Goal: Information Seeking & Learning: Learn about a topic

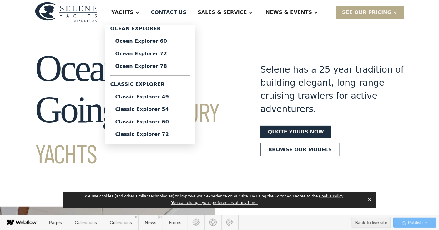
click at [146, 14] on div "Yachts" at bounding box center [125, 12] width 41 height 25
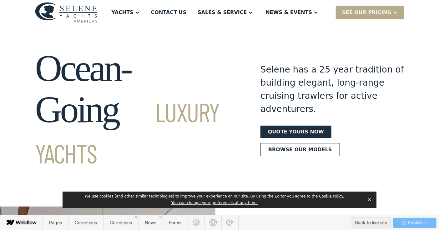
click at [146, 14] on div "Yachts" at bounding box center [125, 12] width 41 height 25
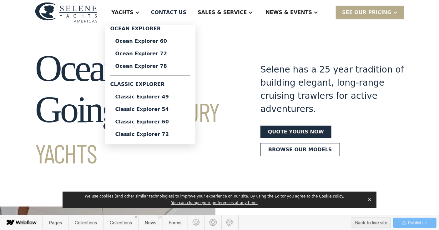
click at [140, 12] on div at bounding box center [137, 12] width 5 height 5
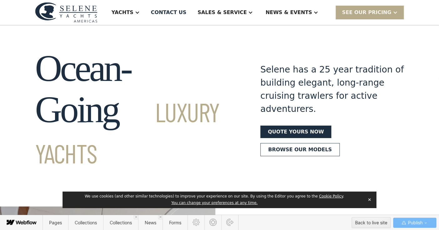
click at [140, 12] on div at bounding box center [137, 12] width 5 height 5
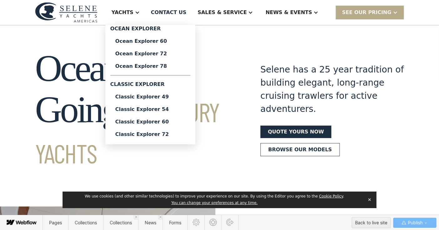
click at [140, 10] on div at bounding box center [137, 12] width 5 height 5
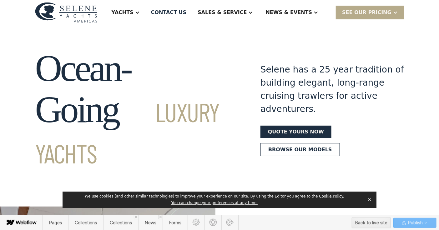
click at [140, 10] on div at bounding box center [137, 12] width 5 height 5
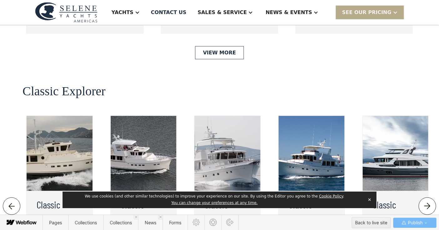
scroll to position [1307, 0]
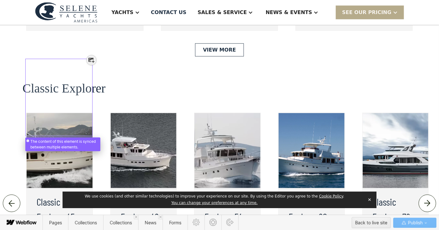
click at [59, 125] on div at bounding box center [59, 94] width 65 height 75
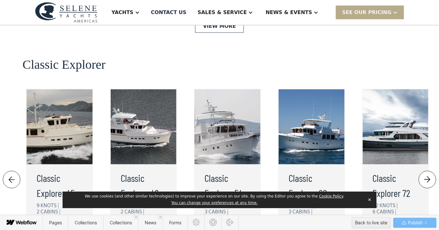
scroll to position [1332, 0]
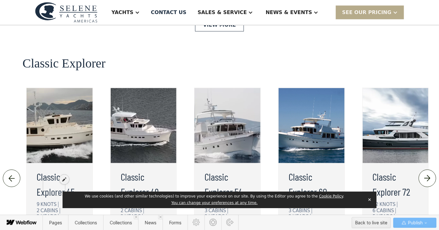
click at [52, 187] on div at bounding box center [54, 183] width 20 height 15
click at [114, 224] on span "Collections" at bounding box center [121, 222] width 22 height 5
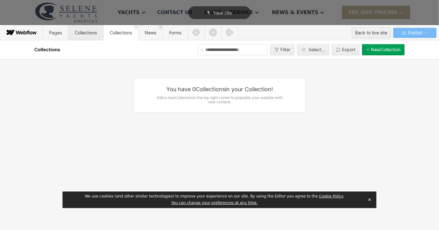
click at [91, 37] on span "Collections" at bounding box center [85, 32] width 35 height 15
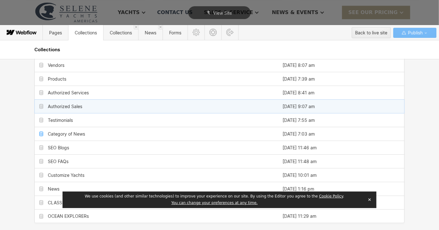
scroll to position [57, 0]
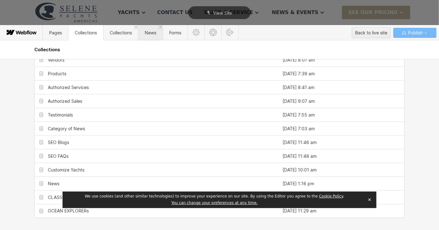
click at [150, 32] on span "News" at bounding box center [151, 32] width 12 height 5
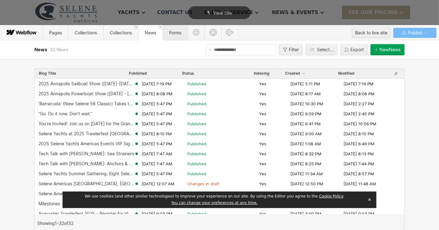
click at [171, 34] on span "Forms" at bounding box center [175, 32] width 12 height 5
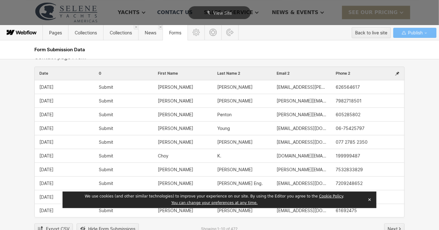
scroll to position [17, 0]
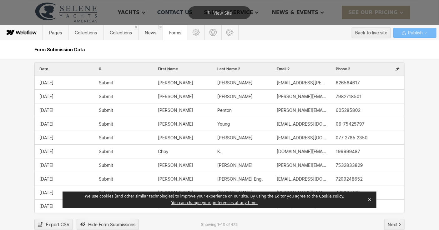
click at [368, 199] on button "✕" at bounding box center [369, 199] width 9 height 9
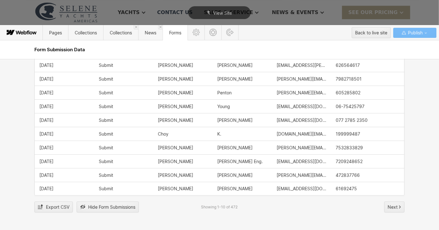
scroll to position [31, 0]
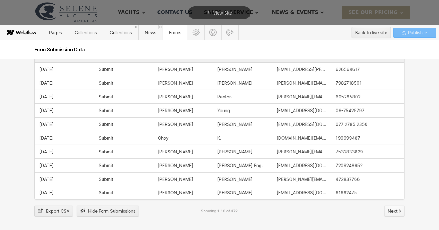
click at [395, 210] on span "Next" at bounding box center [392, 210] width 10 height 9
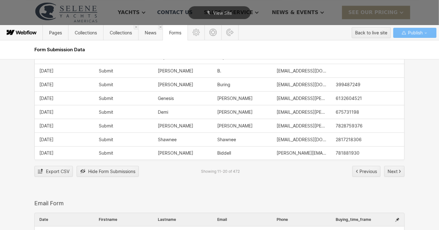
scroll to position [71, 0]
click at [50, 170] on span "Export CSV" at bounding box center [57, 171] width 23 height 9
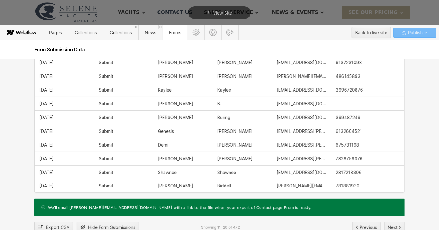
scroll to position [0, 0]
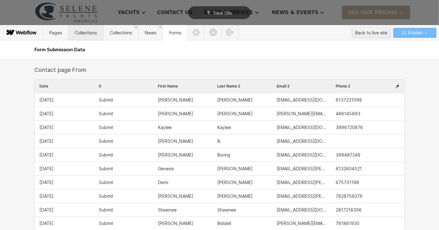
click at [83, 35] on span "Collections" at bounding box center [85, 32] width 35 height 15
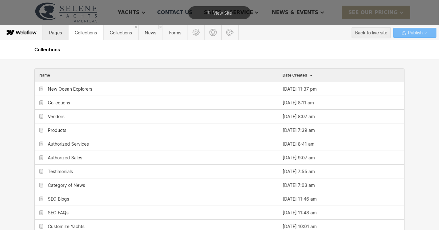
click at [51, 33] on span "Pages" at bounding box center [55, 32] width 13 height 5
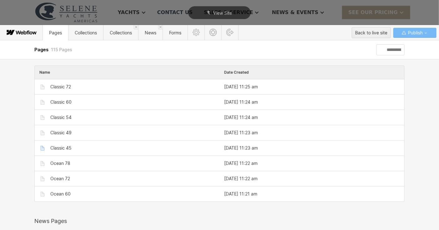
scroll to position [1210, 0]
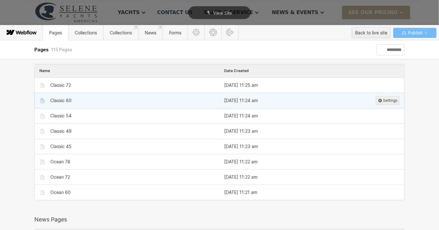
click at [55, 98] on div "Classic 60" at bounding box center [60, 100] width 21 height 5
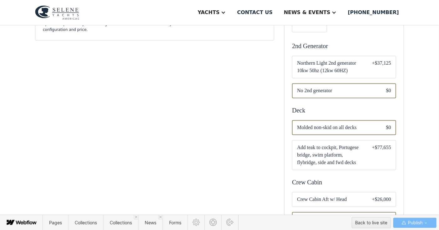
scroll to position [503, 0]
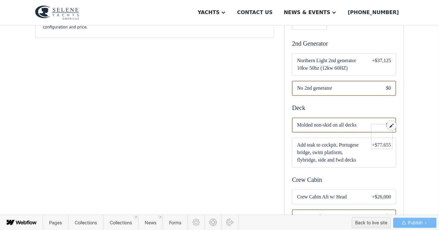
click at [393, 125] on div at bounding box center [391, 126] width 10 height 10
click at [333, 141] on span "Add teak to cockpit, Portugese bridge, swim platform, flybridge, side and fwd d…" at bounding box center [329, 152] width 65 height 22
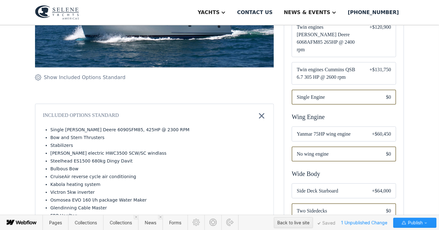
scroll to position [0, 0]
